Goal: Book appointment/travel/reservation

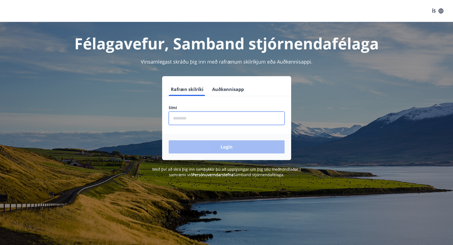
click at [204, 121] on input "phone" at bounding box center [227, 117] width 116 height 13
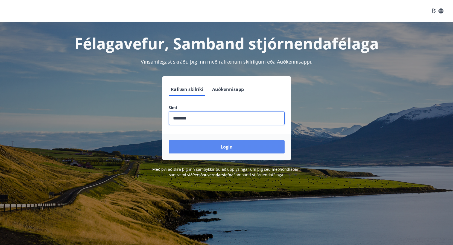
type input "********"
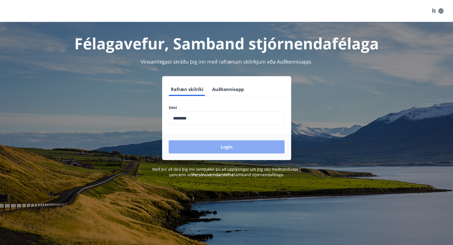
click at [192, 144] on button "Login" at bounding box center [227, 146] width 116 height 13
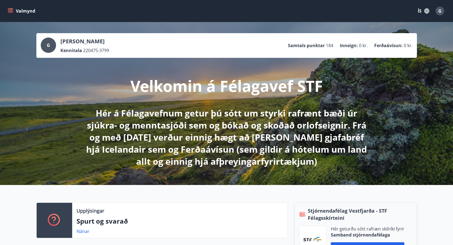
click at [8, 8] on button "Valmynd" at bounding box center [22, 11] width 31 height 10
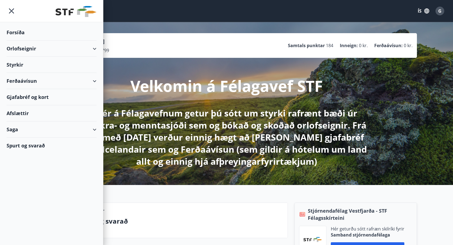
click at [92, 47] on div "Orlofseignir" at bounding box center [52, 48] width 90 height 16
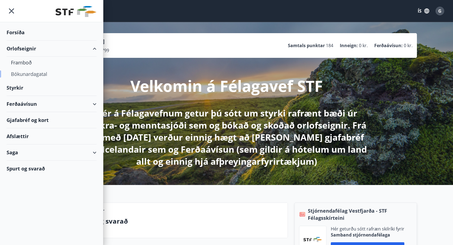
click at [36, 71] on div "Bókunardagatal" at bounding box center [51, 73] width 81 height 11
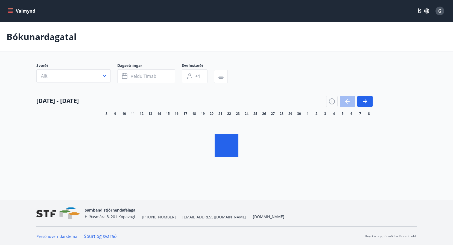
click at [11, 10] on icon "menu" at bounding box center [10, 10] width 5 height 1
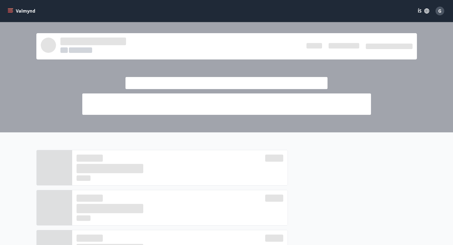
click at [261, 66] on div at bounding box center [227, 86] width 306 height 55
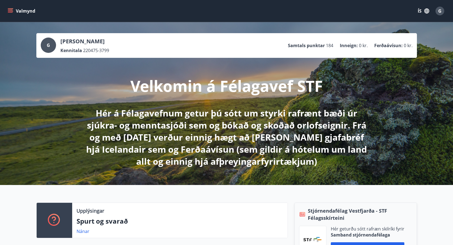
click at [9, 10] on icon "menu" at bounding box center [10, 10] width 5 height 5
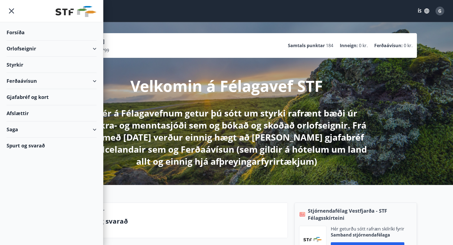
click at [92, 48] on div "Orlofseignir" at bounding box center [52, 48] width 90 height 16
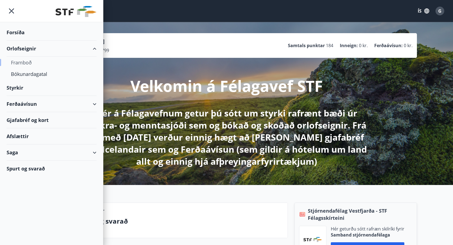
click at [27, 61] on div "Framboð" at bounding box center [51, 62] width 81 height 11
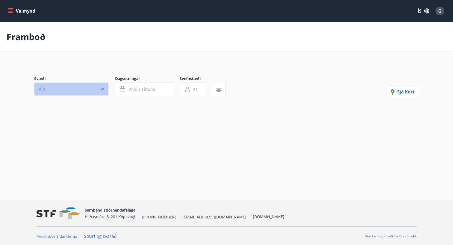
click at [103, 89] on icon "button" at bounding box center [102, 89] width 3 height 2
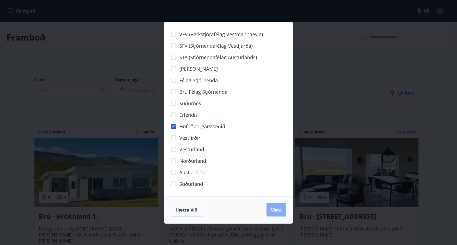
click at [274, 208] on span "Vista" at bounding box center [276, 210] width 11 height 6
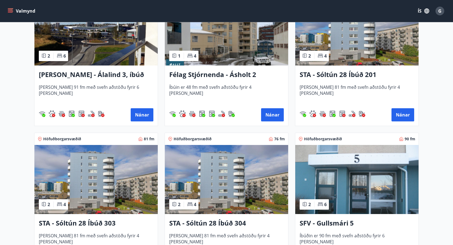
scroll to position [49, 0]
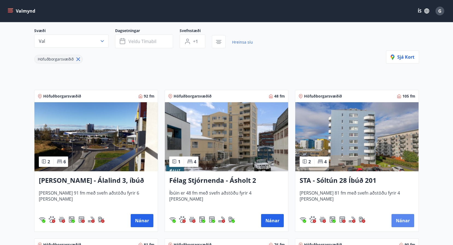
click at [403, 220] on button "Nánar" at bounding box center [403, 220] width 23 height 13
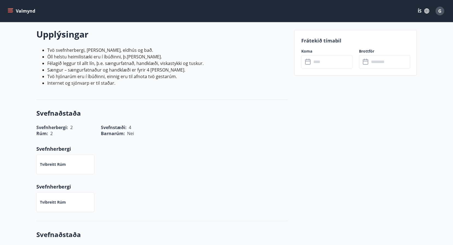
scroll to position [110, 0]
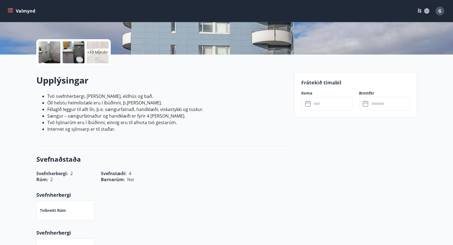
click at [339, 106] on input "text" at bounding box center [332, 103] width 41 height 13
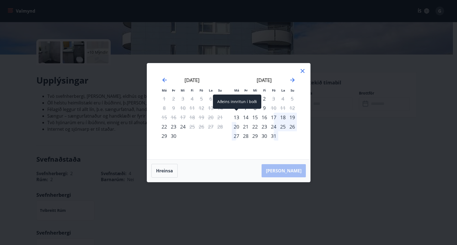
click at [238, 119] on div "13" at bounding box center [236, 116] width 9 height 9
click at [275, 118] on div "17" at bounding box center [273, 116] width 9 height 9
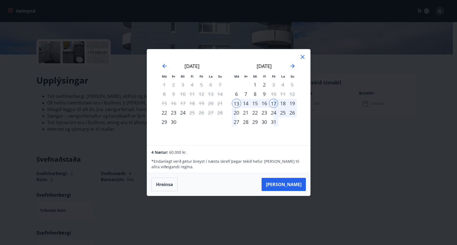
click at [301, 58] on icon at bounding box center [303, 57] width 7 height 7
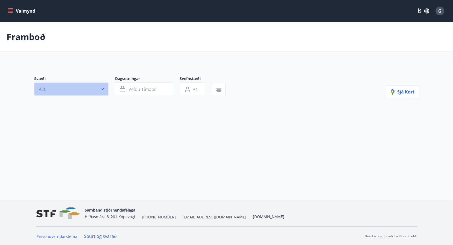
click at [103, 87] on icon "button" at bounding box center [102, 88] width 5 height 5
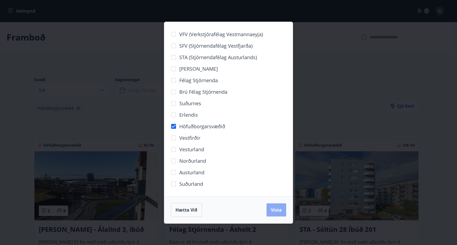
click at [269, 211] on button "Vista" at bounding box center [277, 209] width 20 height 13
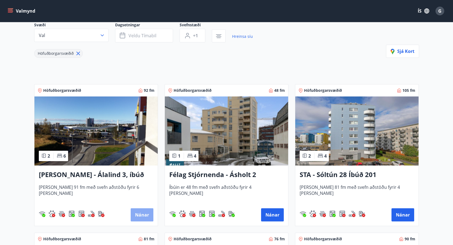
click at [134, 216] on button "Nánar" at bounding box center [142, 214] width 23 height 13
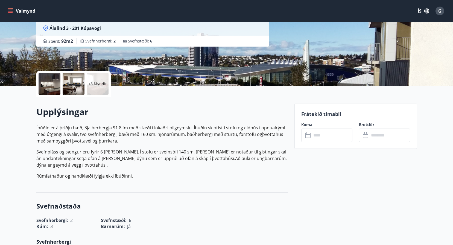
scroll to position [82, 0]
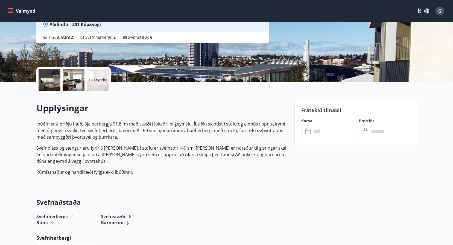
click at [315, 132] on input "text" at bounding box center [332, 130] width 41 height 13
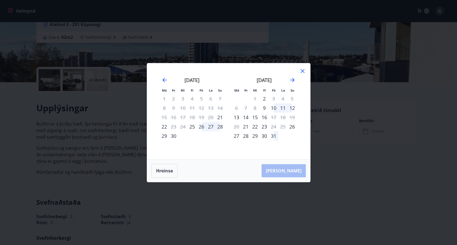
click at [238, 117] on div "13" at bounding box center [236, 116] width 9 height 9
click at [264, 117] on div "16" at bounding box center [264, 116] width 9 height 9
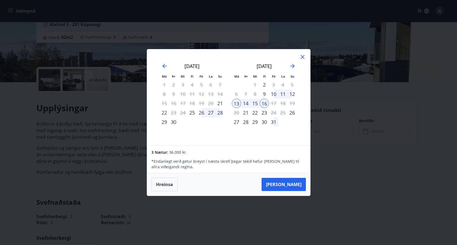
click at [305, 56] on icon at bounding box center [303, 57] width 7 height 7
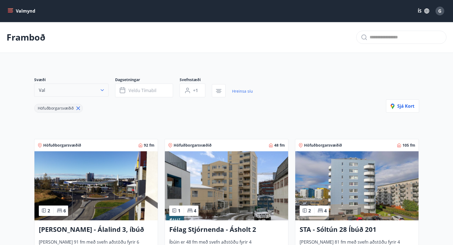
click at [100, 89] on icon "button" at bounding box center [102, 89] width 5 height 5
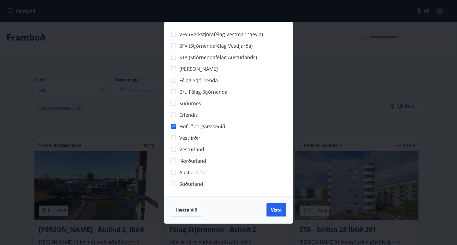
click at [309, 129] on div "VFV (Verkstjórafélag Vestmannaeyja) SFV (Stjórnendafélag Vestfjarða) STA (Stjór…" at bounding box center [228, 122] width 457 height 245
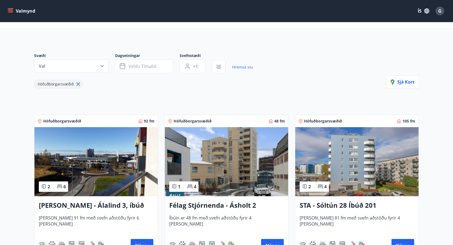
scroll to position [82, 0]
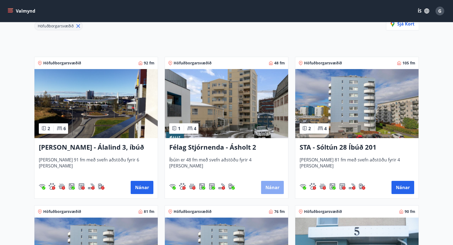
click at [274, 187] on button "Nánar" at bounding box center [272, 187] width 23 height 13
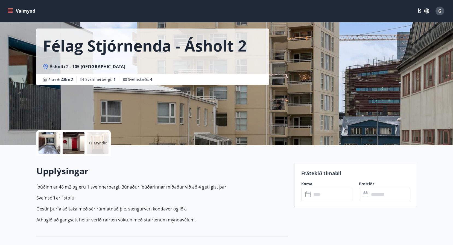
scroll to position [27, 0]
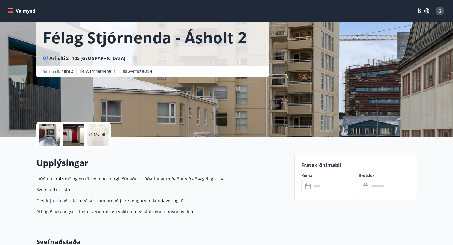
click at [310, 187] on icon at bounding box center [307, 185] width 5 height 5
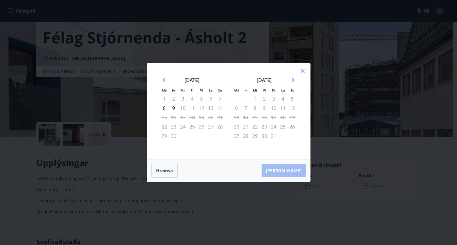
click at [306, 69] on div "Má Þr Mi Fi Fö La Su Má Þr Mi Fi Fö La Su ágúst 2025 1 2 3 4 5 6 7 8 9 10 11 12…" at bounding box center [228, 111] width 163 height 96
click at [303, 71] on icon at bounding box center [302, 70] width 1 height 1
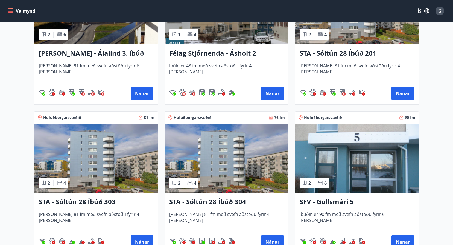
scroll to position [191, 0]
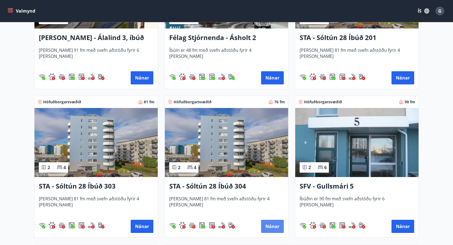
click at [274, 223] on button "Nánar" at bounding box center [272, 225] width 23 height 13
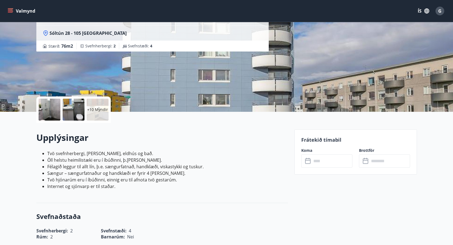
scroll to position [55, 0]
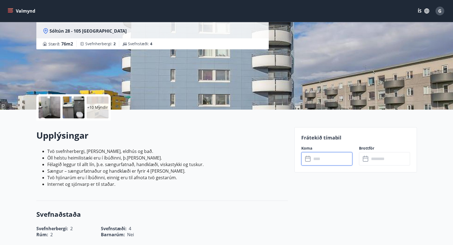
click at [315, 157] on input "text" at bounding box center [332, 158] width 41 height 13
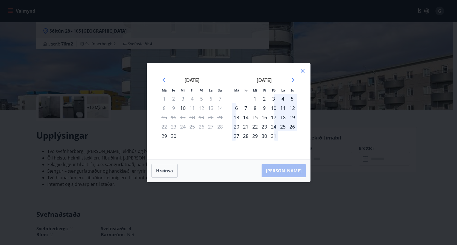
click at [237, 116] on div "13" at bounding box center [236, 116] width 9 height 9
click at [274, 116] on div "17" at bounding box center [273, 116] width 9 height 9
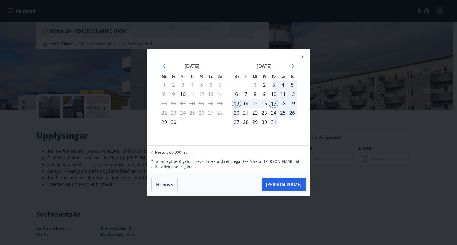
click at [301, 56] on icon at bounding box center [303, 57] width 7 height 7
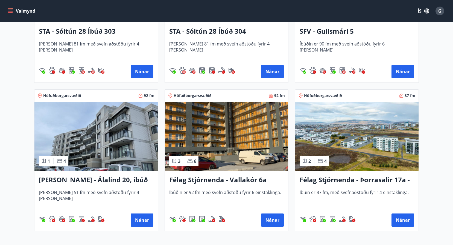
scroll to position [356, 0]
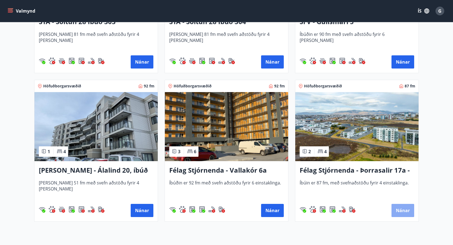
click at [405, 211] on button "Nánar" at bounding box center [403, 210] width 23 height 13
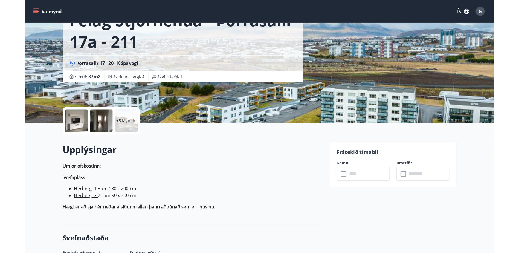
scroll to position [55, 0]
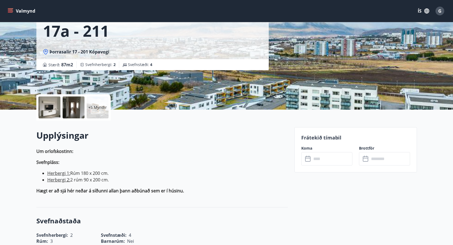
click at [311, 159] on icon at bounding box center [308, 158] width 7 height 7
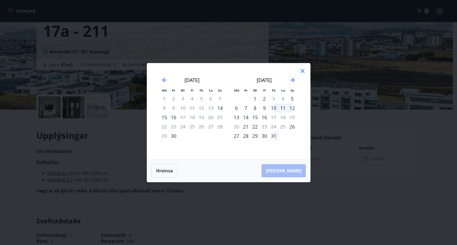
click at [237, 107] on div "6" at bounding box center [236, 107] width 9 height 9
click at [238, 107] on div "6" at bounding box center [236, 107] width 9 height 9
click at [274, 110] on div "10" at bounding box center [273, 107] width 9 height 9
click at [237, 106] on div "6" at bounding box center [236, 107] width 9 height 9
click at [169, 171] on button "Hreinsa" at bounding box center [165, 171] width 26 height 14
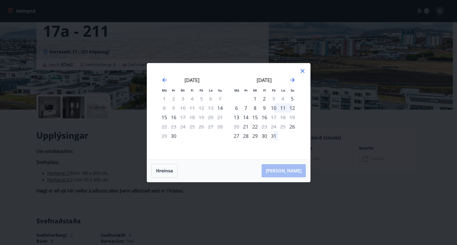
click at [237, 107] on div "6" at bounding box center [236, 107] width 9 height 9
click at [273, 108] on div "10" at bounding box center [273, 107] width 9 height 9
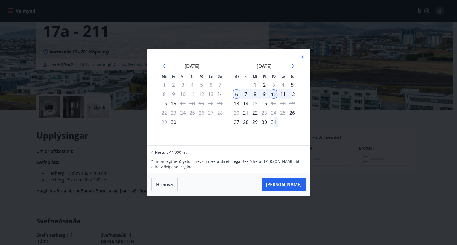
click at [303, 58] on icon at bounding box center [303, 57] width 4 height 4
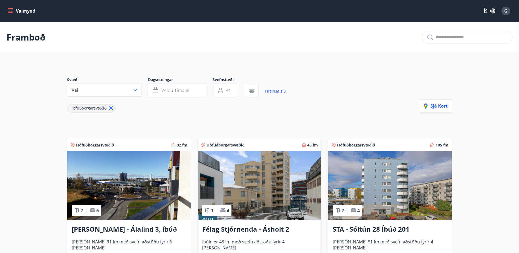
click at [264, 192] on img at bounding box center [259, 185] width 123 height 69
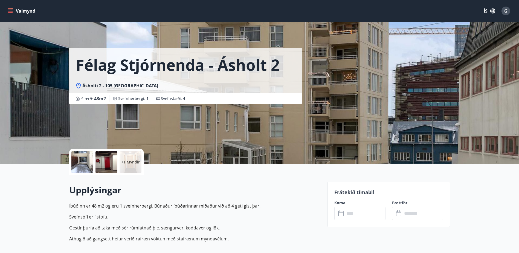
click at [336, 214] on div "​ ​" at bounding box center [359, 213] width 51 height 13
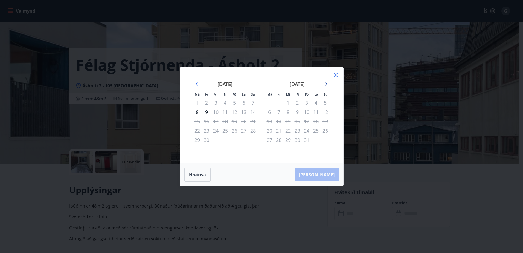
click at [326, 85] on icon "Move forward to switch to the next month." at bounding box center [325, 84] width 4 height 4
click at [336, 74] on icon at bounding box center [336, 75] width 4 height 4
